Goal: Transaction & Acquisition: Book appointment/travel/reservation

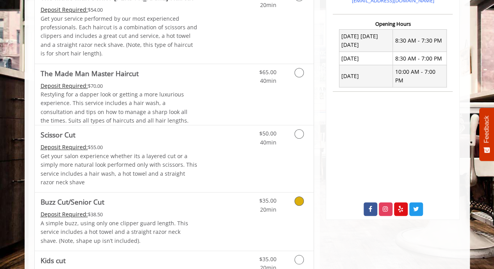
scroll to position [446, 0]
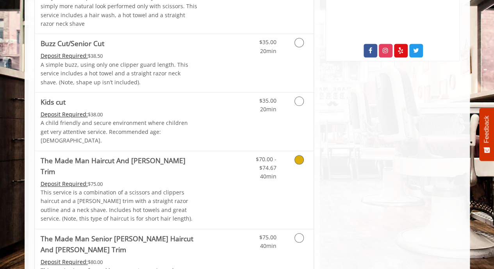
click at [301, 155] on icon "Grooming services" at bounding box center [298, 159] width 9 height 9
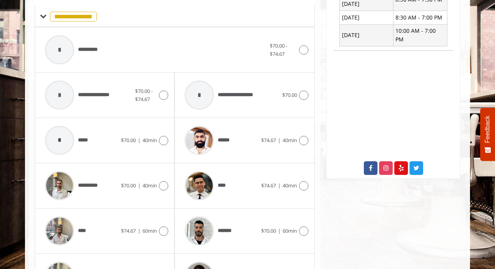
scroll to position [345, 0]
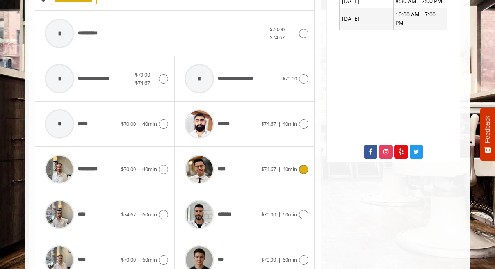
click at [256, 156] on div "****" at bounding box center [221, 169] width 80 height 37
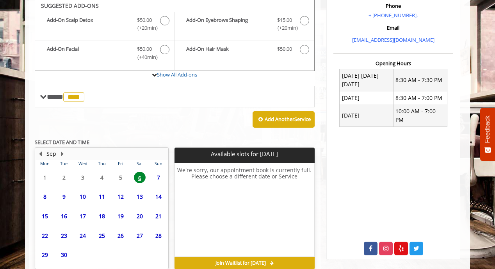
scroll to position [274, 0]
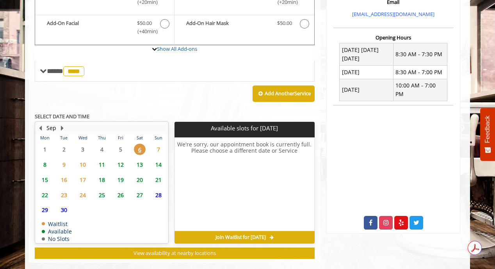
click at [158, 144] on span "7" at bounding box center [159, 149] width 12 height 11
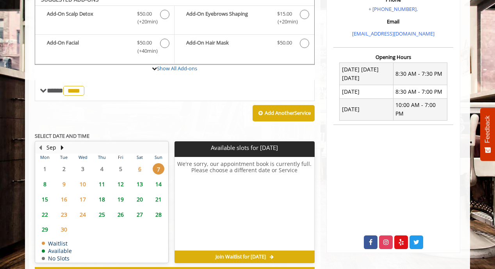
scroll to position [235, 0]
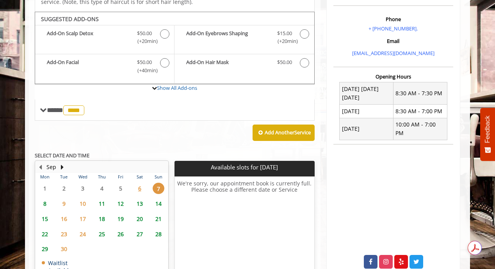
click at [48, 198] on span "8" at bounding box center [45, 203] width 12 height 11
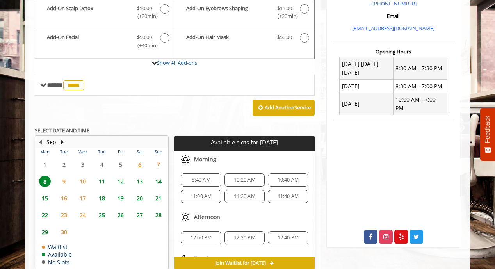
scroll to position [260, 0]
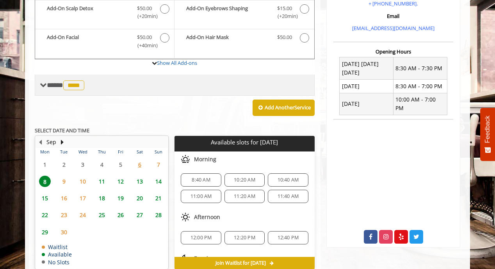
click at [41, 82] on span at bounding box center [43, 85] width 7 height 7
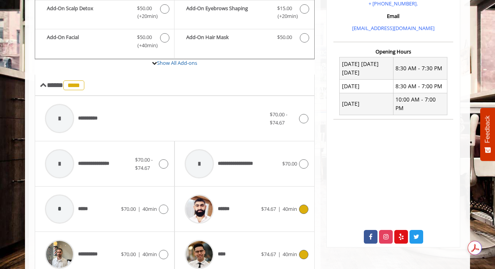
click at [256, 205] on div "******" at bounding box center [221, 208] width 80 height 37
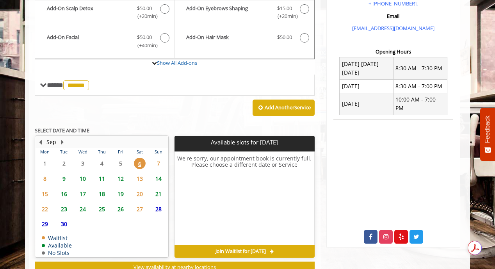
click at [64, 173] on span "9" at bounding box center [64, 178] width 12 height 11
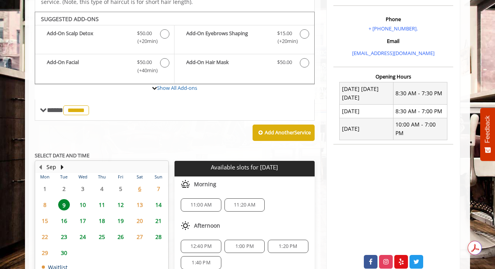
click at [159, 183] on span "7" at bounding box center [159, 188] width 12 height 11
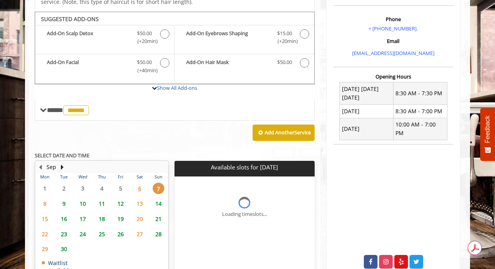
scroll to position [274, 0]
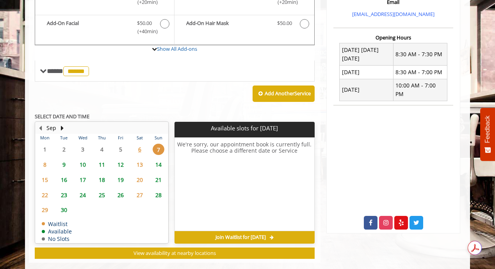
click at [66, 159] on span "9" at bounding box center [64, 164] width 12 height 11
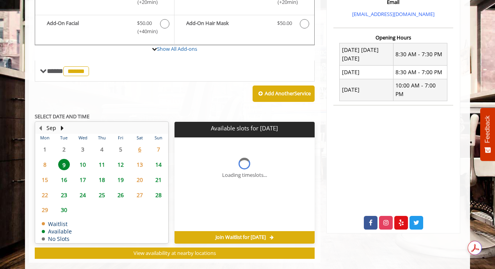
scroll to position [279, 0]
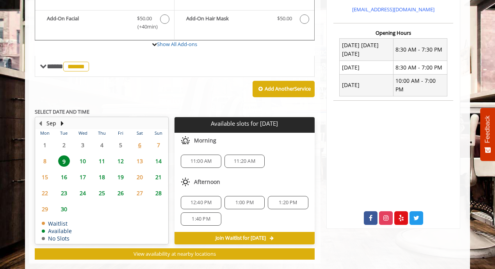
click at [162, 139] on span "7" at bounding box center [159, 144] width 12 height 11
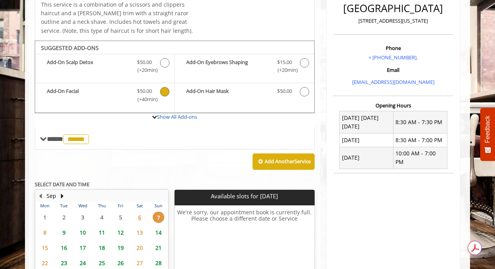
scroll to position [208, 0]
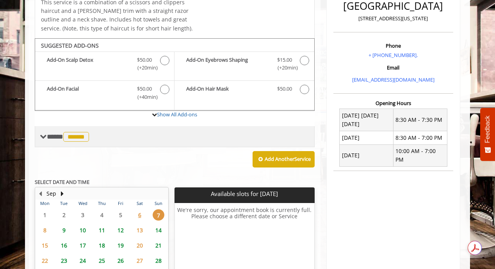
click at [56, 133] on span "**** ****** ********" at bounding box center [69, 136] width 44 height 7
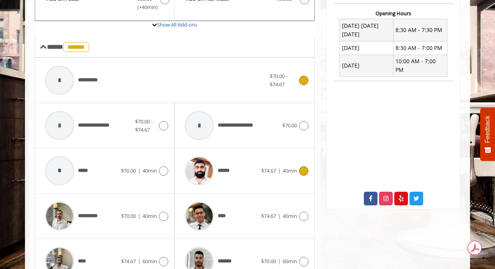
scroll to position [318, 0]
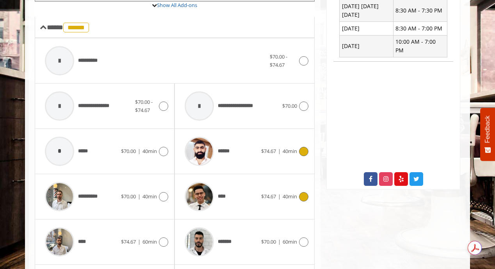
click at [249, 187] on div "****" at bounding box center [221, 196] width 80 height 37
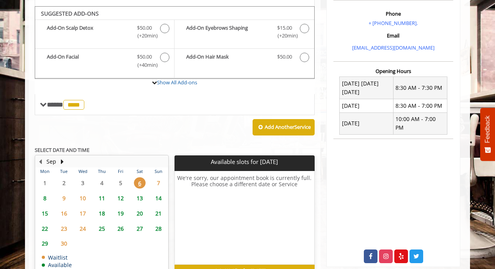
scroll to position [235, 0]
